Goal: Information Seeking & Learning: Learn about a topic

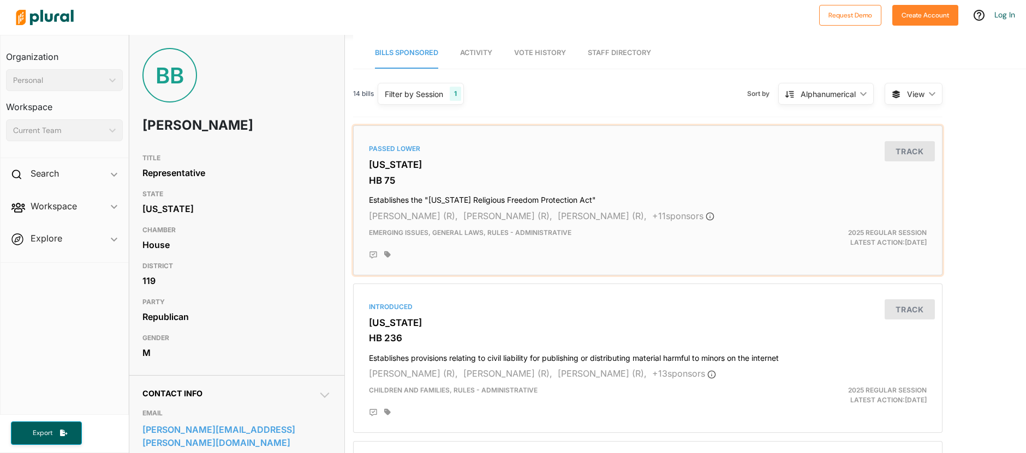
click at [521, 199] on h4 "Establishes the "[US_STATE] Religious Freedom Protection Act"" at bounding box center [648, 197] width 558 height 15
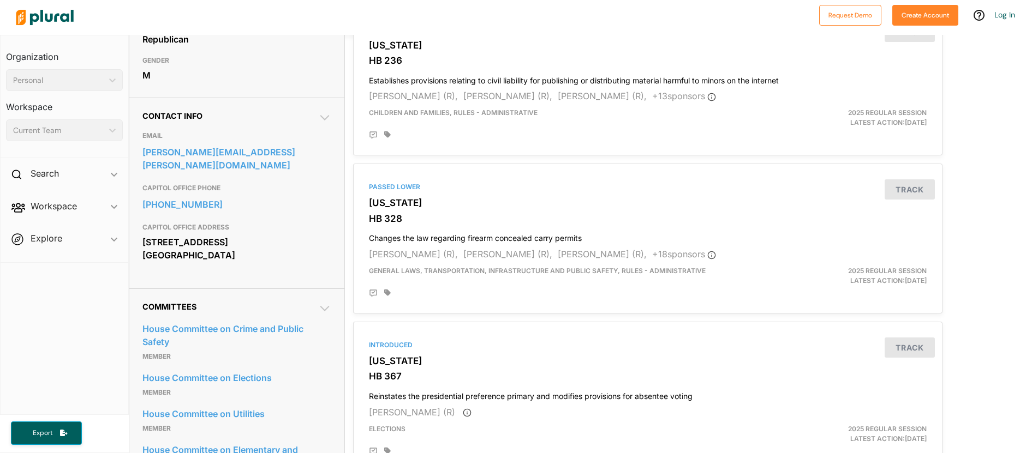
scroll to position [281, 0]
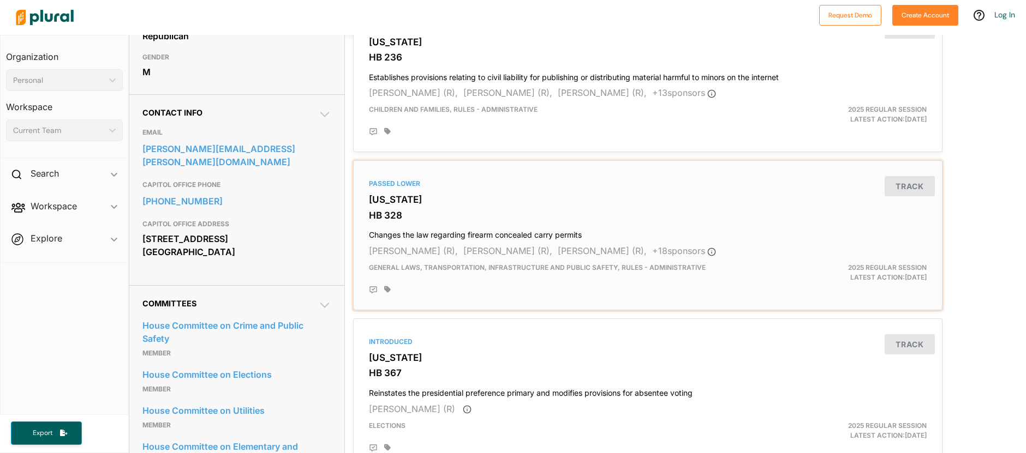
click at [437, 234] on h4 "Changes the law regarding firearm concealed carry permits" at bounding box center [648, 232] width 558 height 15
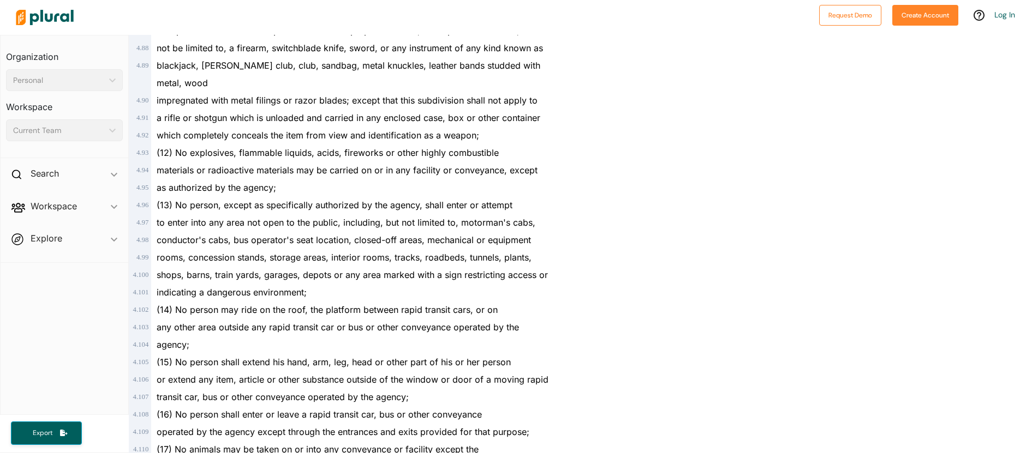
scroll to position [1746, 0]
